Goal: Transaction & Acquisition: Subscribe to service/newsletter

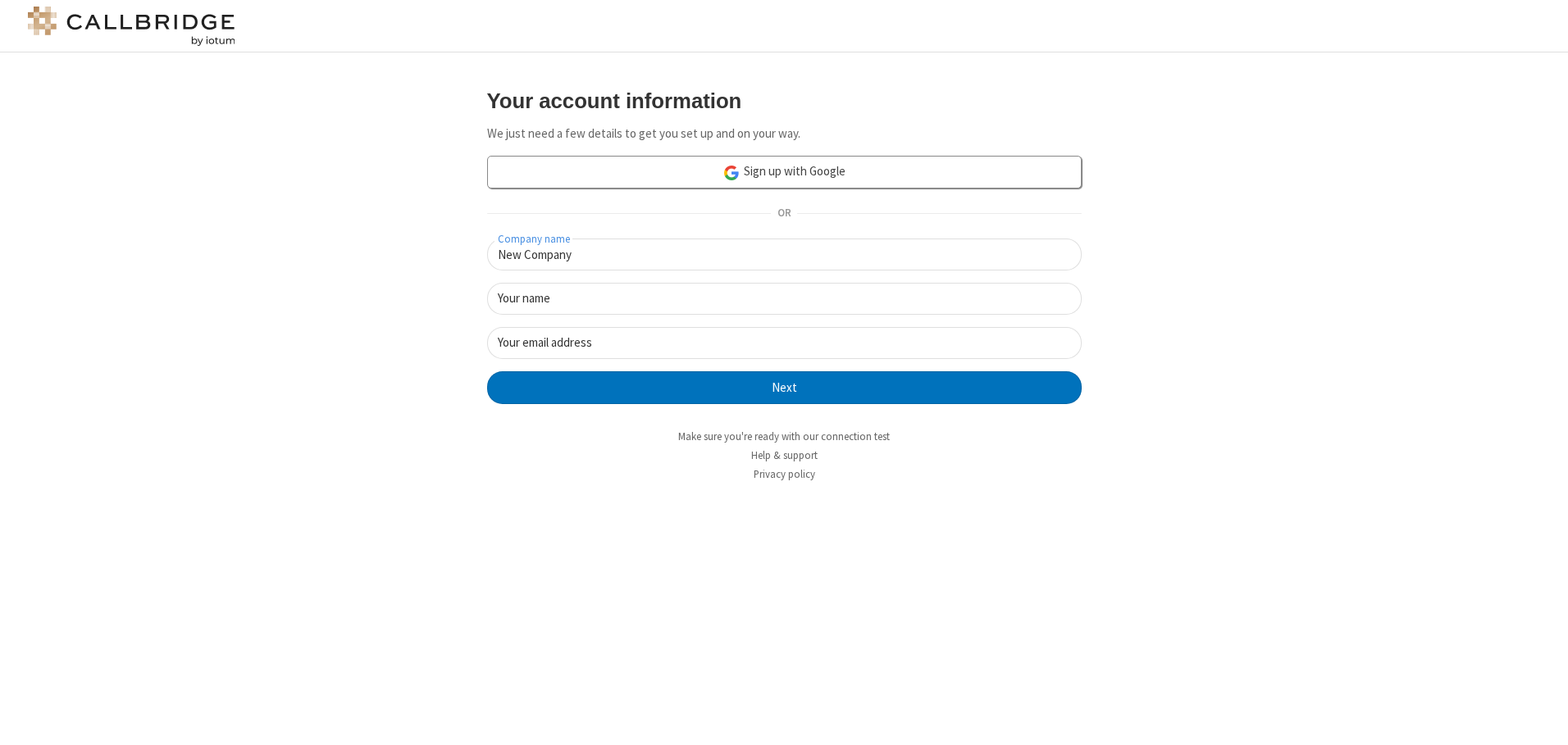
type input "New Company"
type input "New User"
type input "[EMAIL_ADDRESS][DOMAIN_NAME]"
click button "Next" at bounding box center [784, 388] width 594 height 33
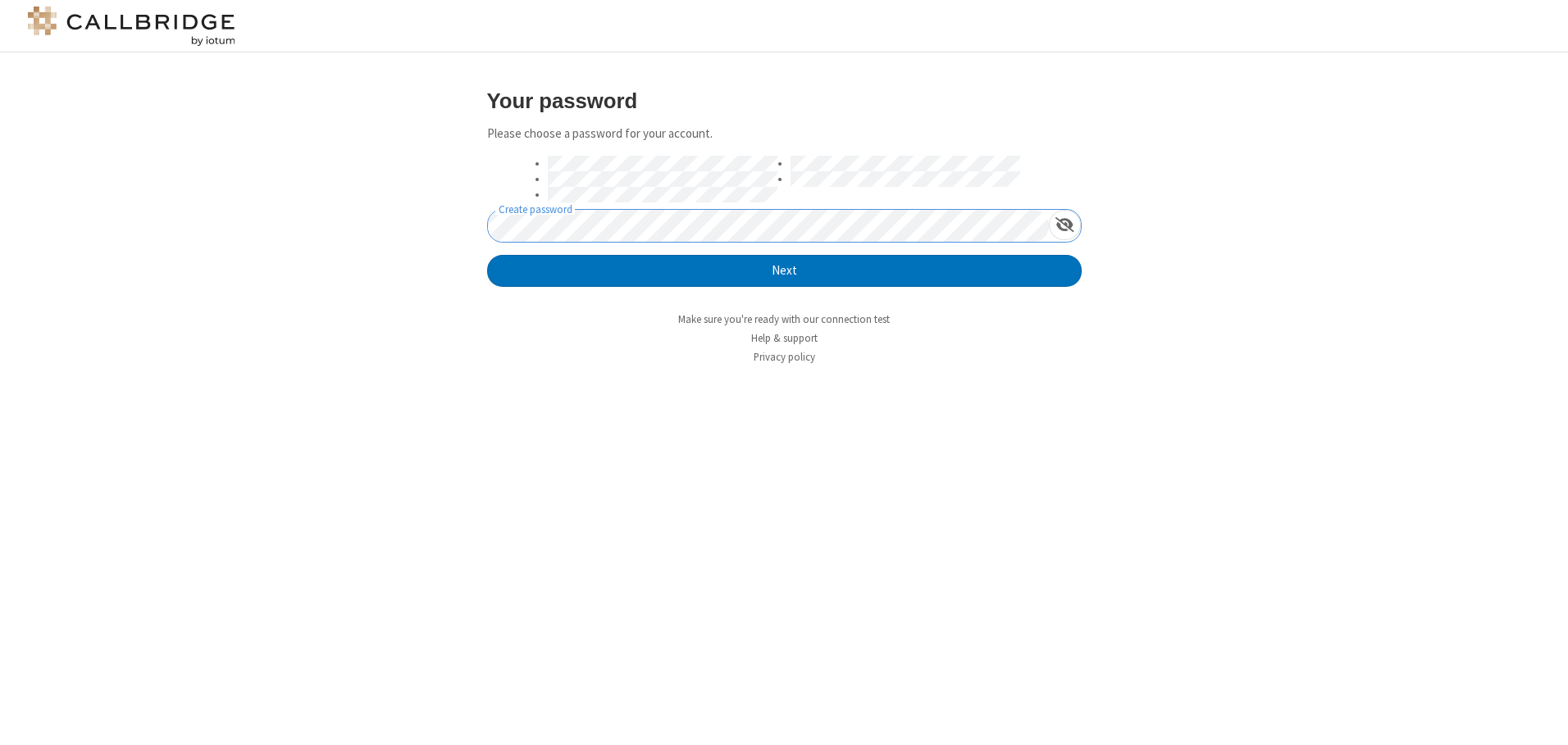
click at [487, 255] on button "Next" at bounding box center [784, 271] width 594 height 33
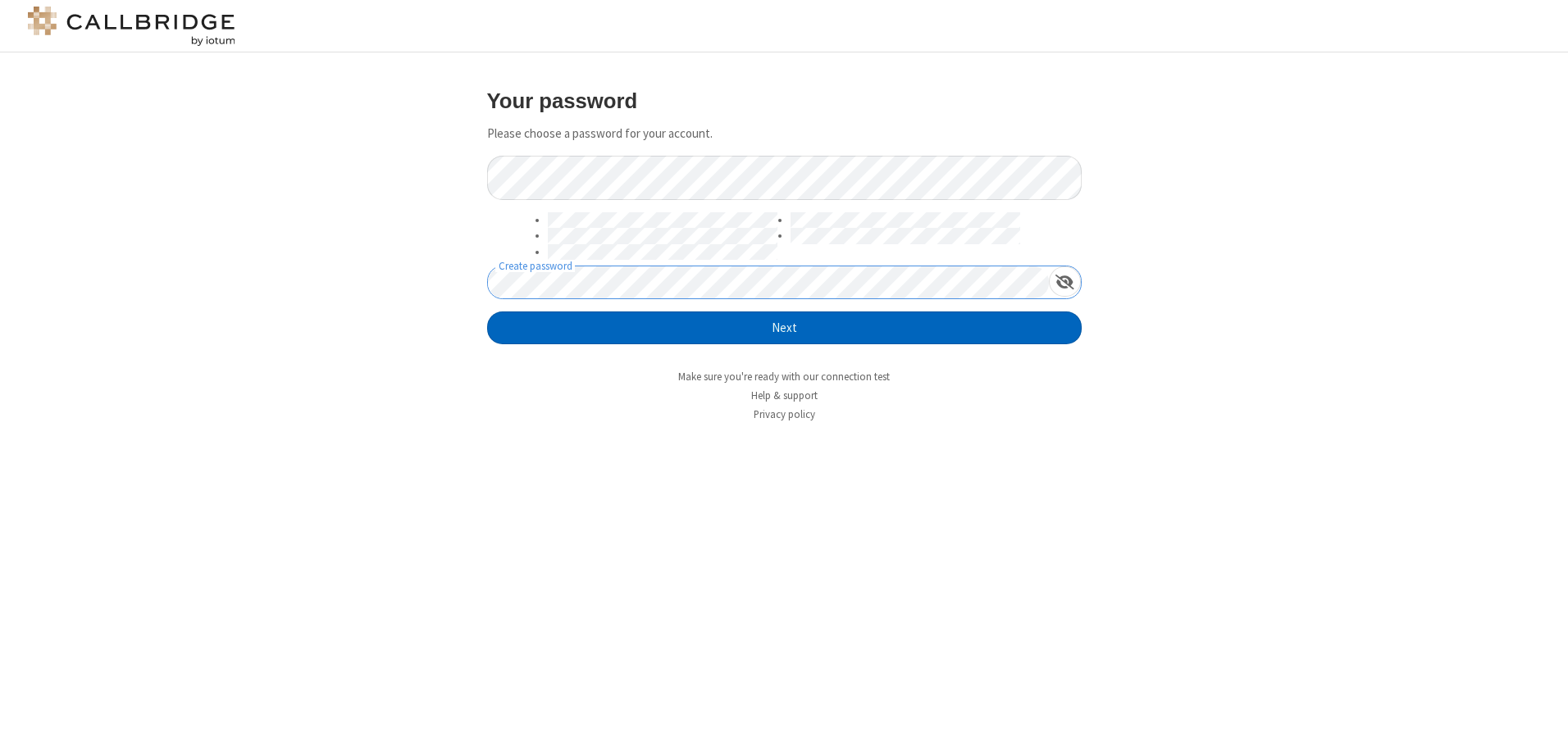
click at [784, 328] on button "Next" at bounding box center [784, 328] width 594 height 33
